Goal: Transaction & Acquisition: Purchase product/service

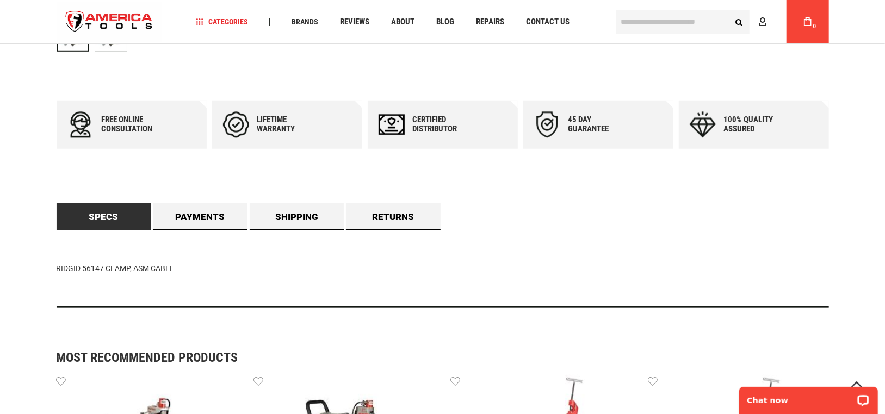
scroll to position [653, 0]
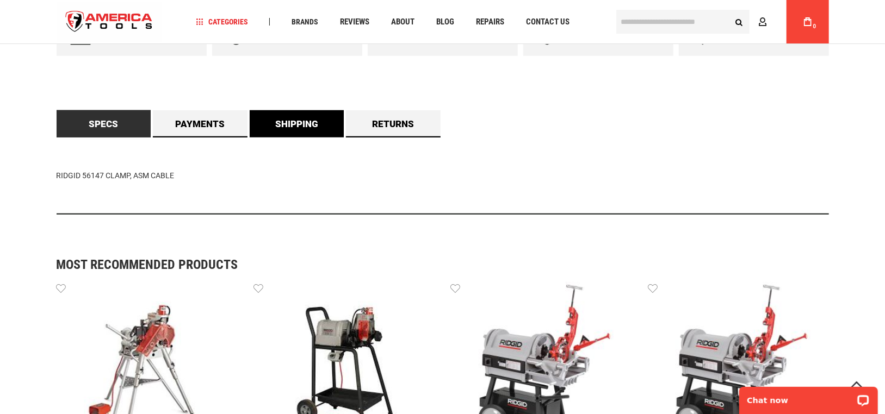
click at [293, 124] on link "Shipping" at bounding box center [297, 123] width 95 height 27
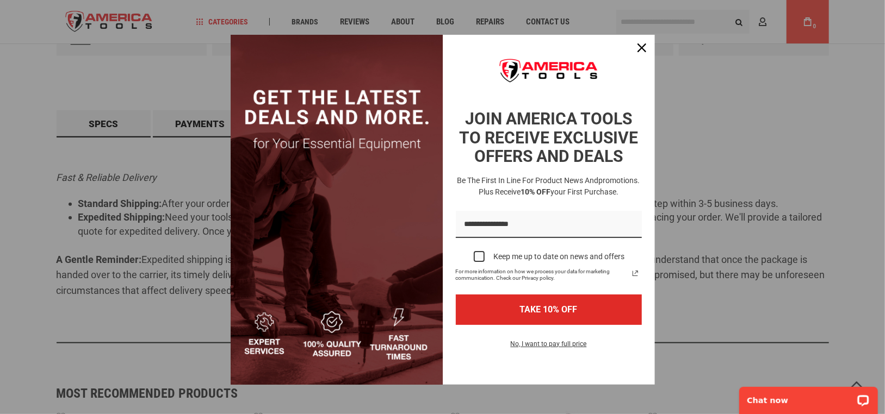
scroll to position [816, 0]
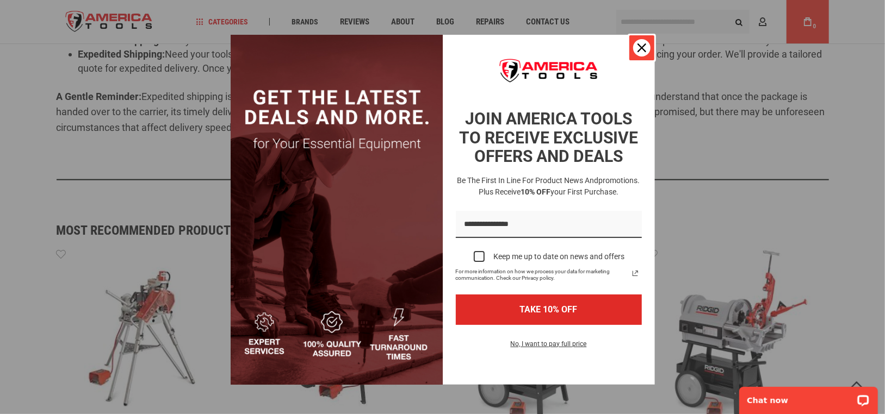
click at [633, 51] on div "Close" at bounding box center [641, 47] width 17 height 17
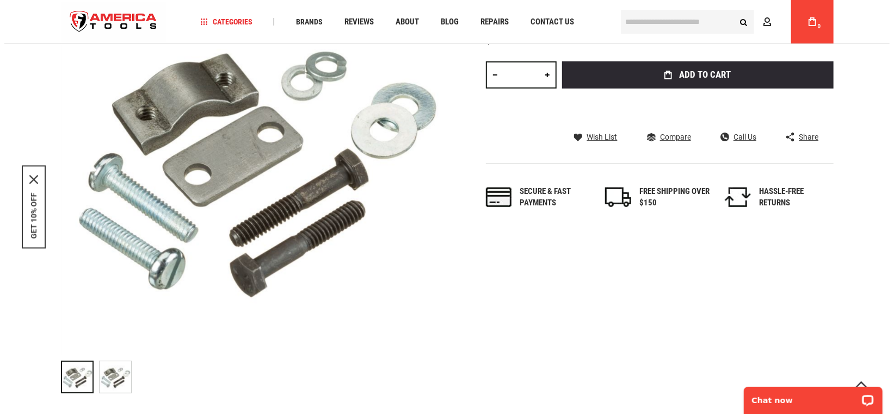
scroll to position [0, 0]
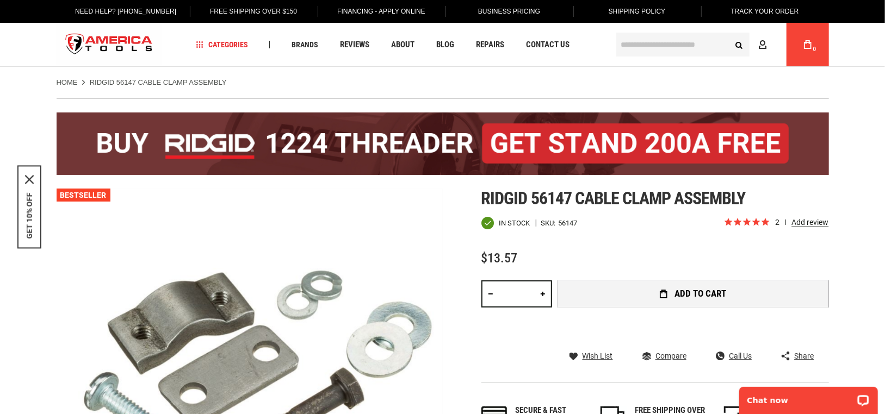
click at [705, 289] on span "Add to Cart" at bounding box center [700, 293] width 52 height 9
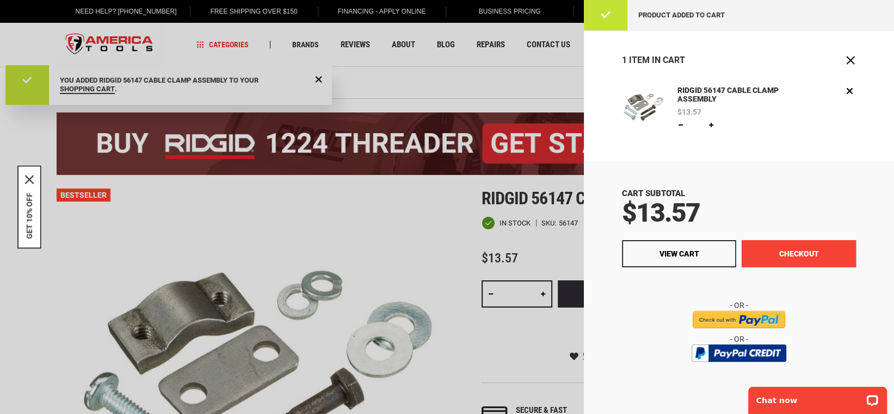
click at [775, 257] on button "Checkout" at bounding box center [798, 253] width 114 height 27
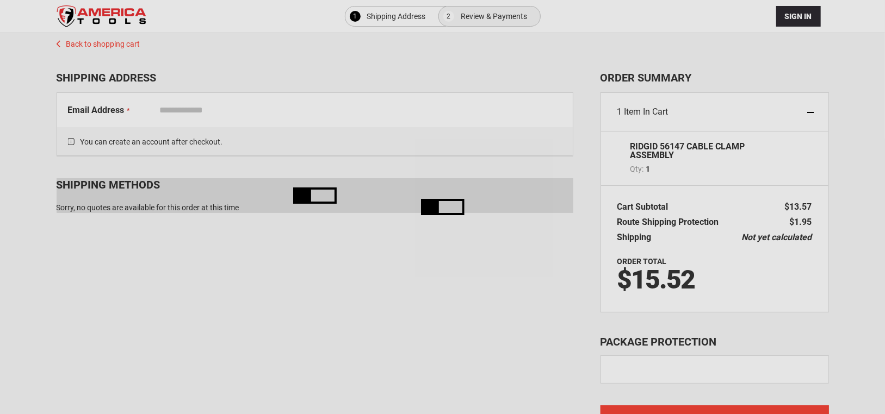
select select "**"
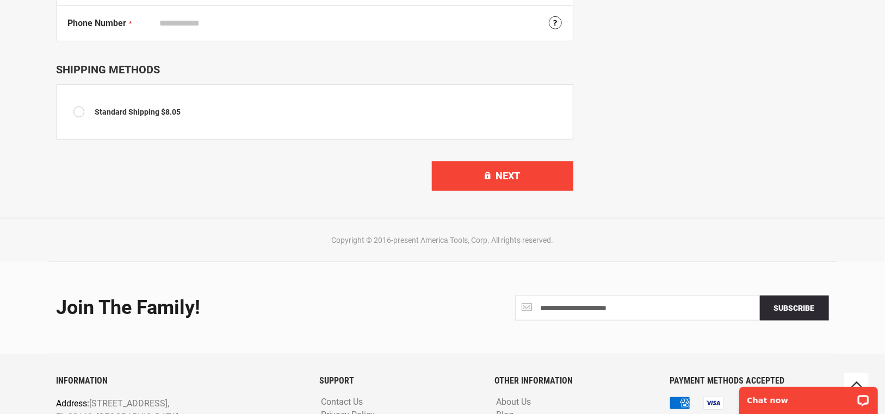
scroll to position [544, 0]
